Goal: Information Seeking & Learning: Find specific fact

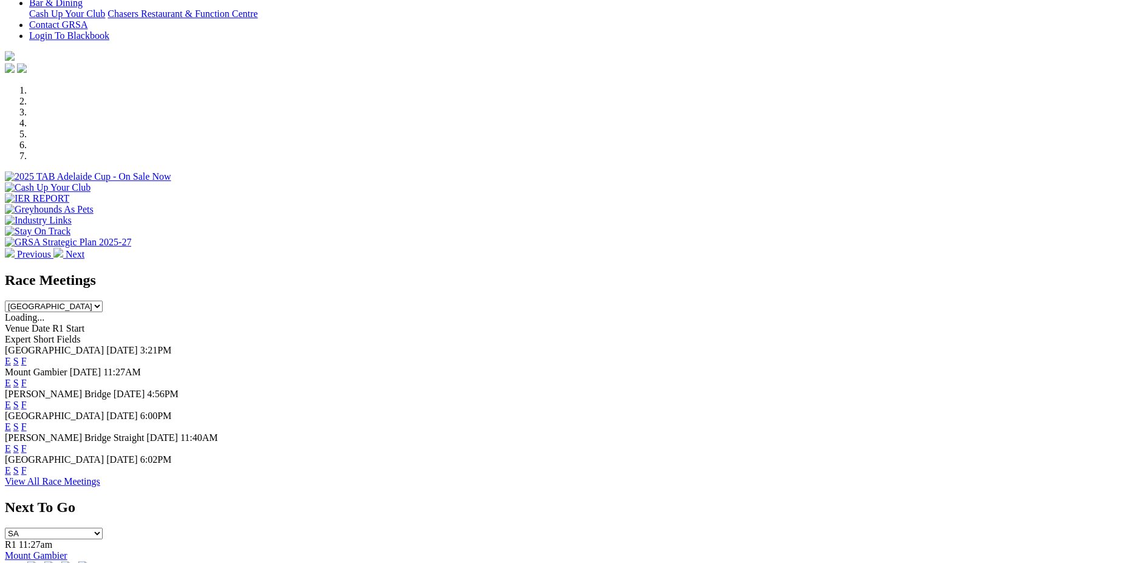
scroll to position [425, 0]
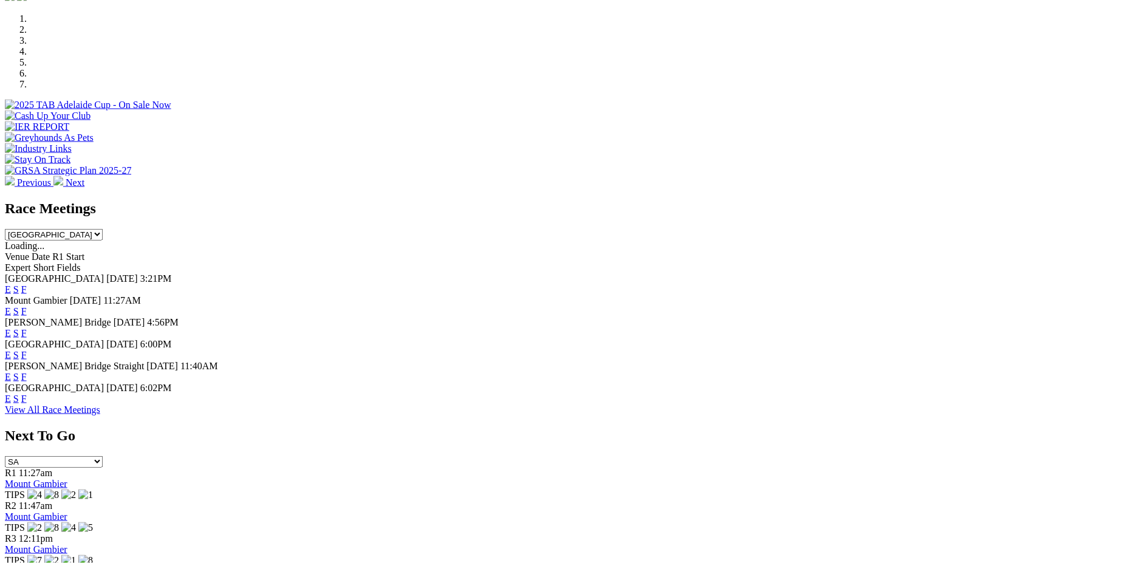
click at [94, 562] on img at bounding box center [49, 571] width 89 height 11
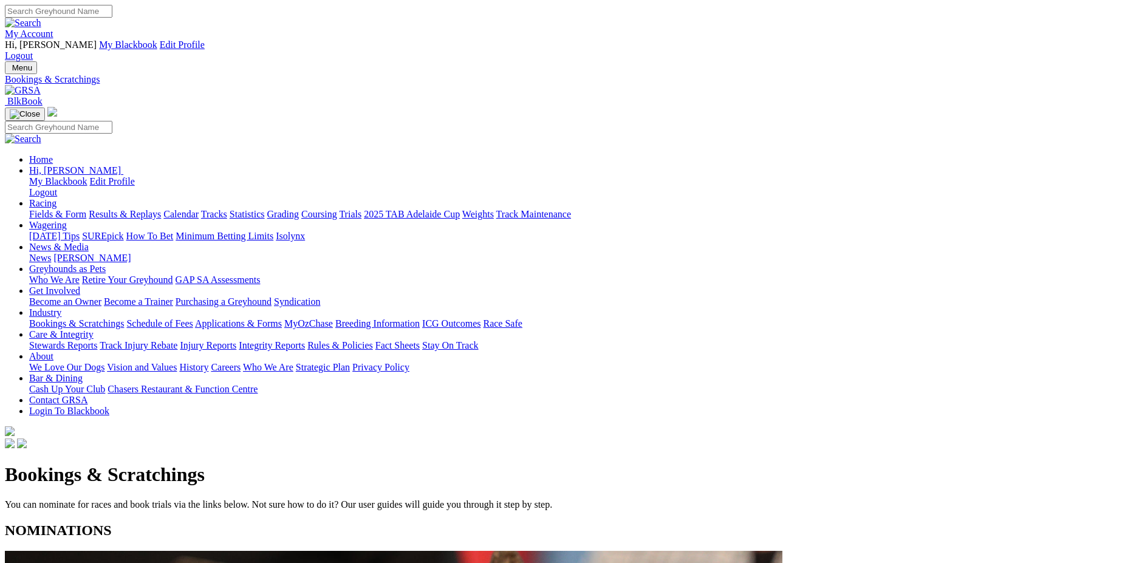
click at [56, 198] on link "Racing" at bounding box center [42, 203] width 27 height 10
click at [265, 209] on link "Statistics" at bounding box center [247, 214] width 35 height 10
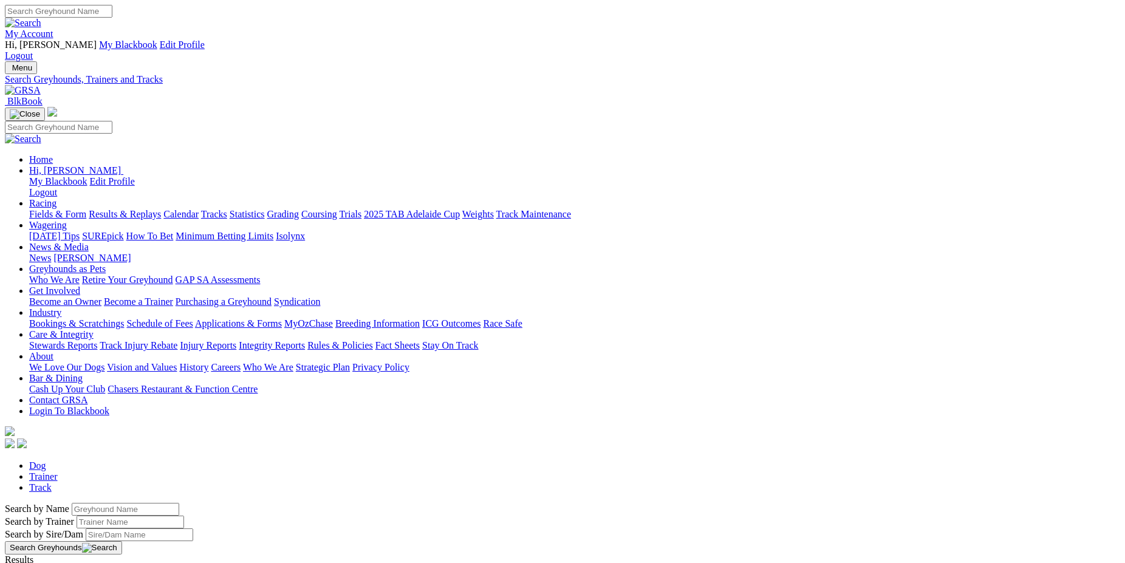
drag, startPoint x: 253, startPoint y: 207, endPoint x: 129, endPoint y: 211, distance: 123.9
click at [135, 503] on input "Search by Greyhound name" at bounding box center [125, 509] width 107 height 13
type input "smoothness"
click at [52, 562] on link "Smoothness" at bounding box center [28, 570] width 47 height 10
drag, startPoint x: 230, startPoint y: 203, endPoint x: 109, endPoint y: 205, distance: 121.5
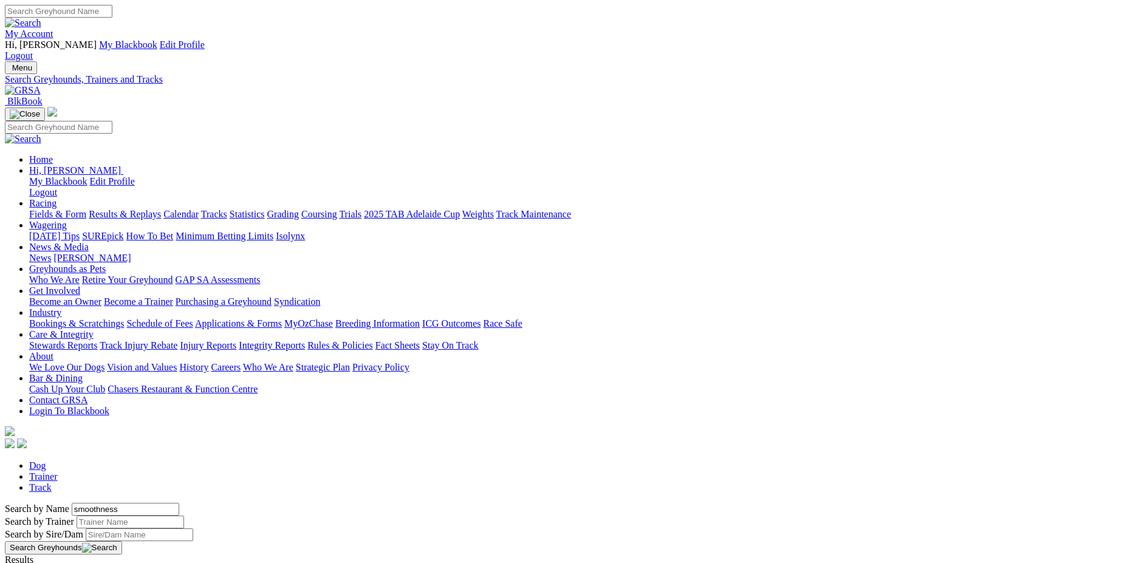
click at [114, 503] on input "smoothness" at bounding box center [125, 509] width 107 height 13
type input "royal nangar"
click at [59, 562] on link "Royal Nangar" at bounding box center [32, 570] width 54 height 10
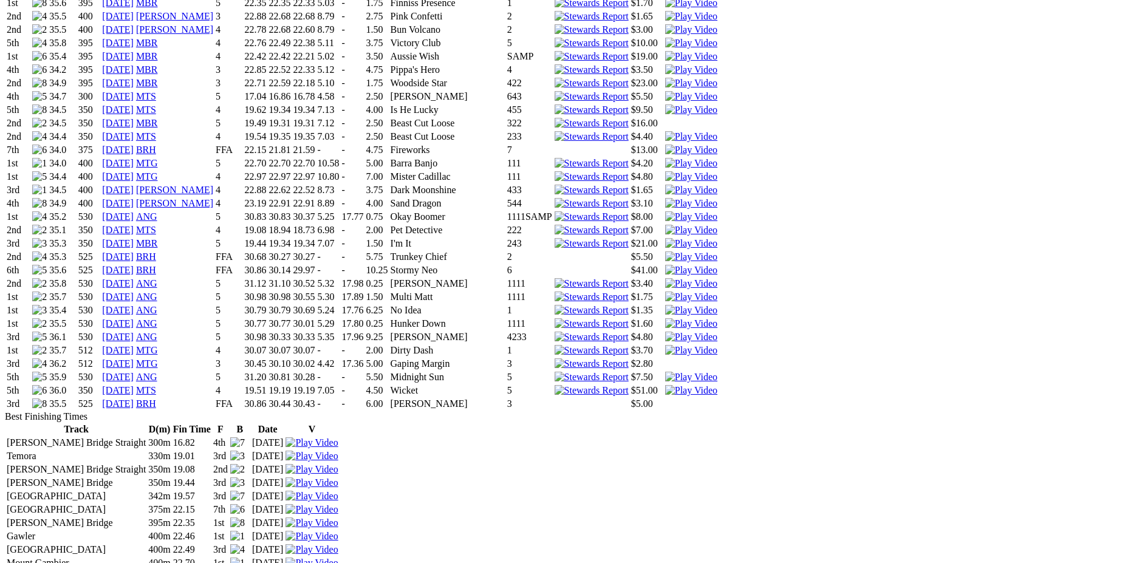
scroll to position [1818, 0]
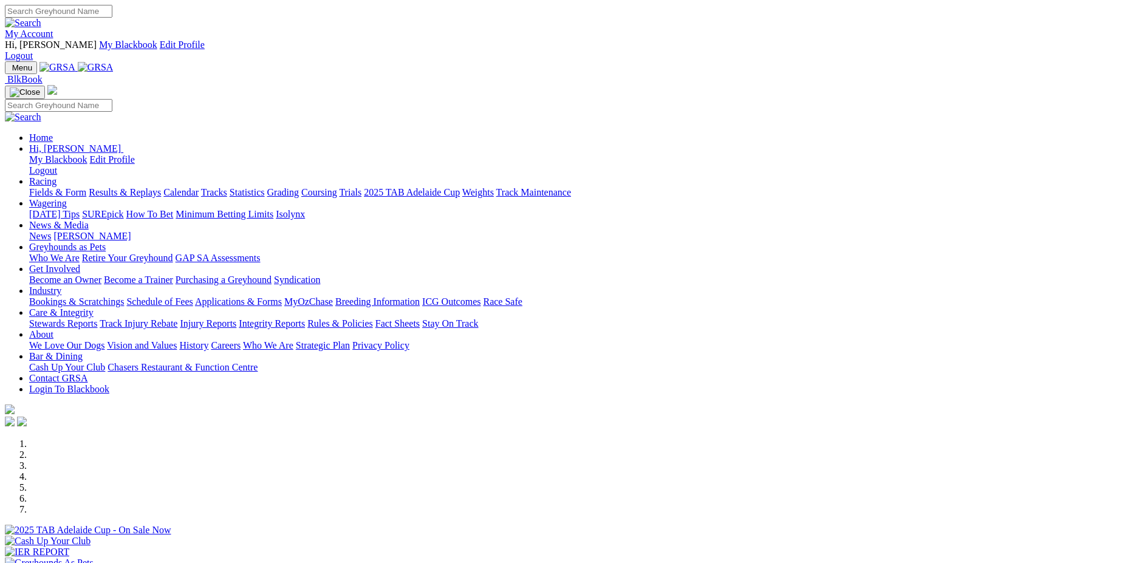
click at [56, 176] on link "Racing" at bounding box center [42, 181] width 27 height 10
click at [265, 187] on link "Statistics" at bounding box center [247, 192] width 35 height 10
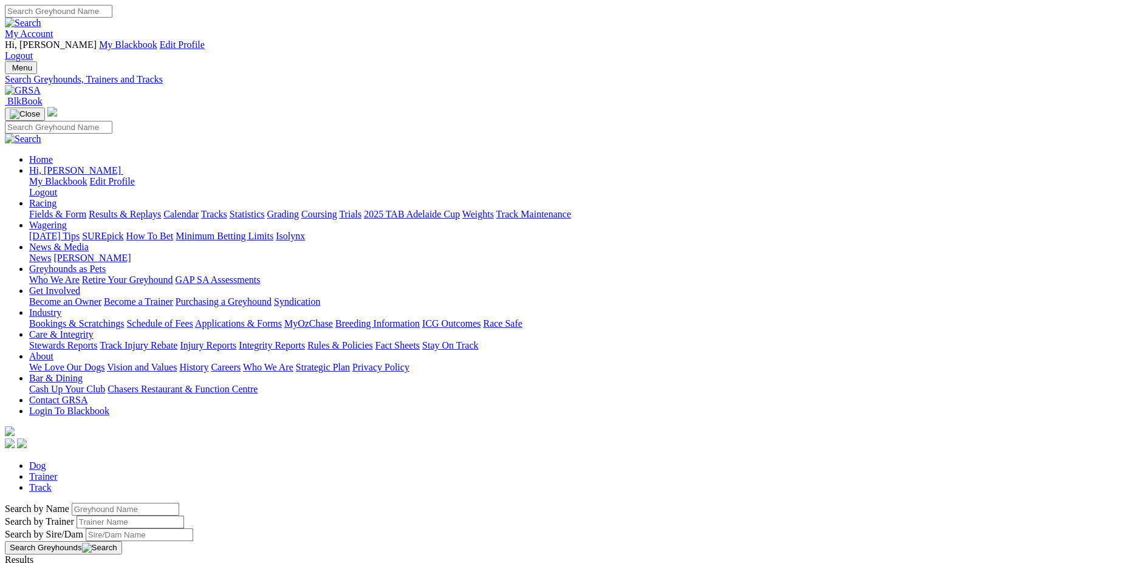
click at [179, 503] on input "Search by Greyhound name" at bounding box center [125, 509] width 107 height 13
type input "[PERSON_NAME]"
click at [82, 562] on link "[PERSON_NAME]" at bounding box center [43, 570] width 77 height 10
